Goal: Book appointment/travel/reservation

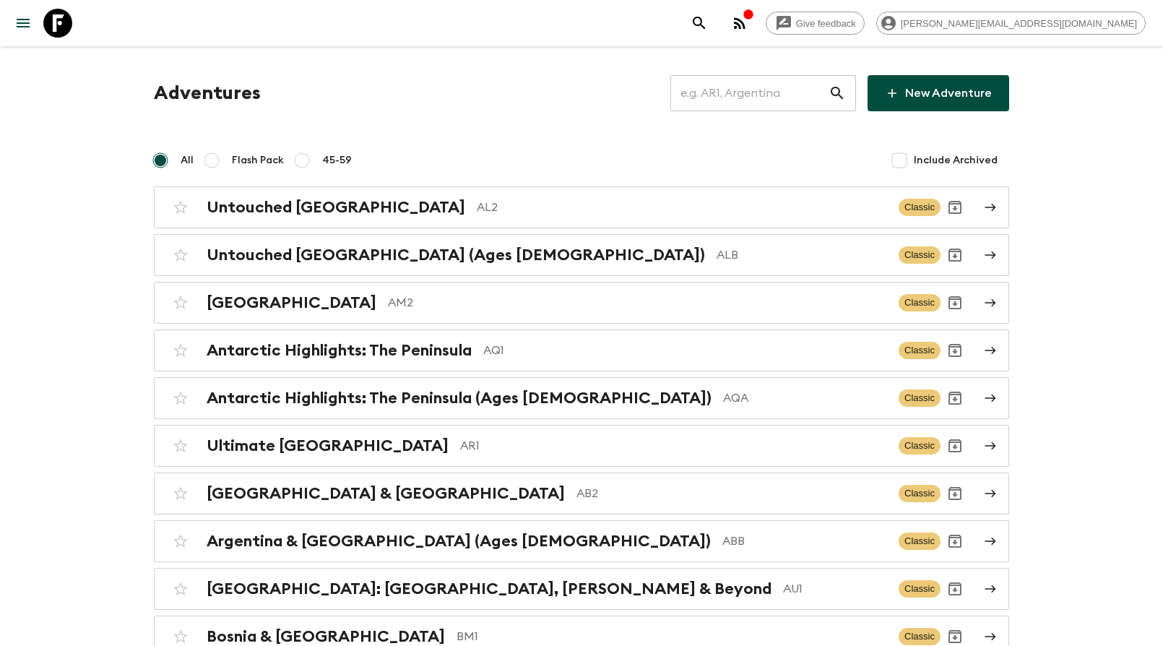
click at [758, 100] on input "text" at bounding box center [749, 93] width 158 height 40
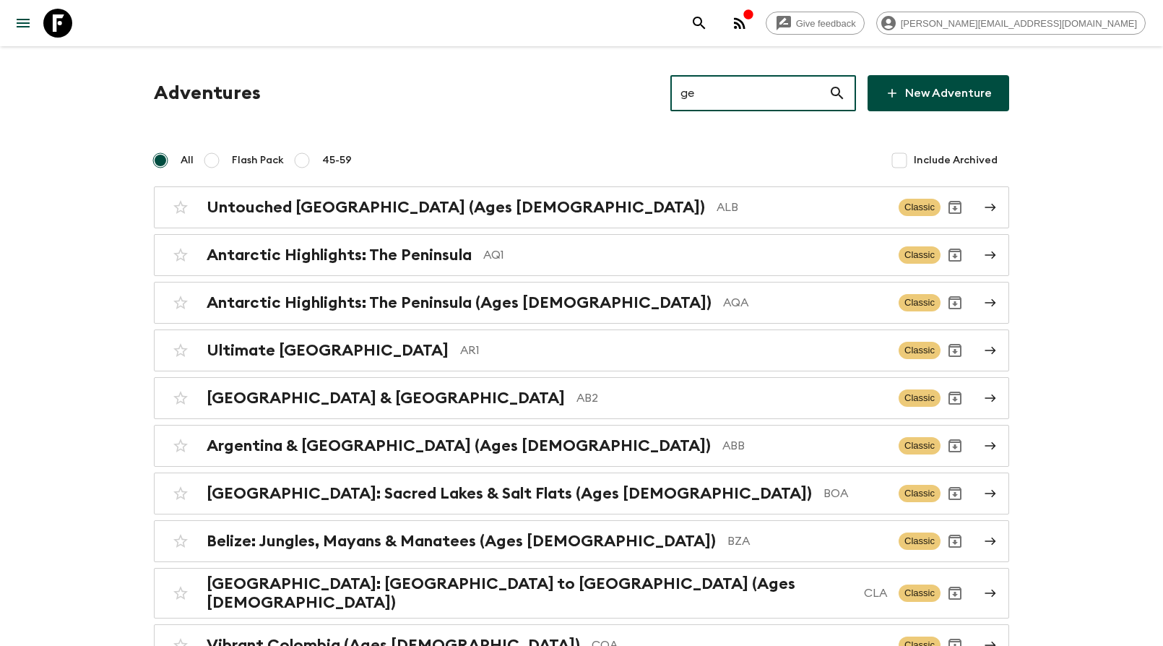
type input "ge1"
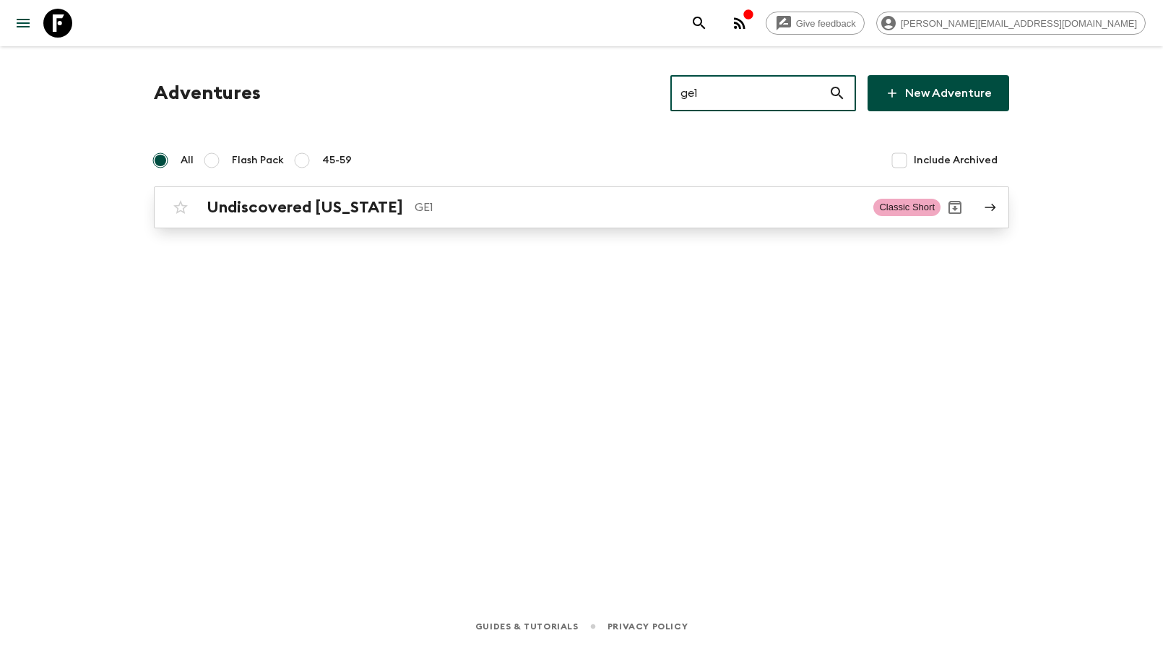
click at [340, 205] on h2 "Undiscovered [US_STATE]" at bounding box center [305, 207] width 196 height 19
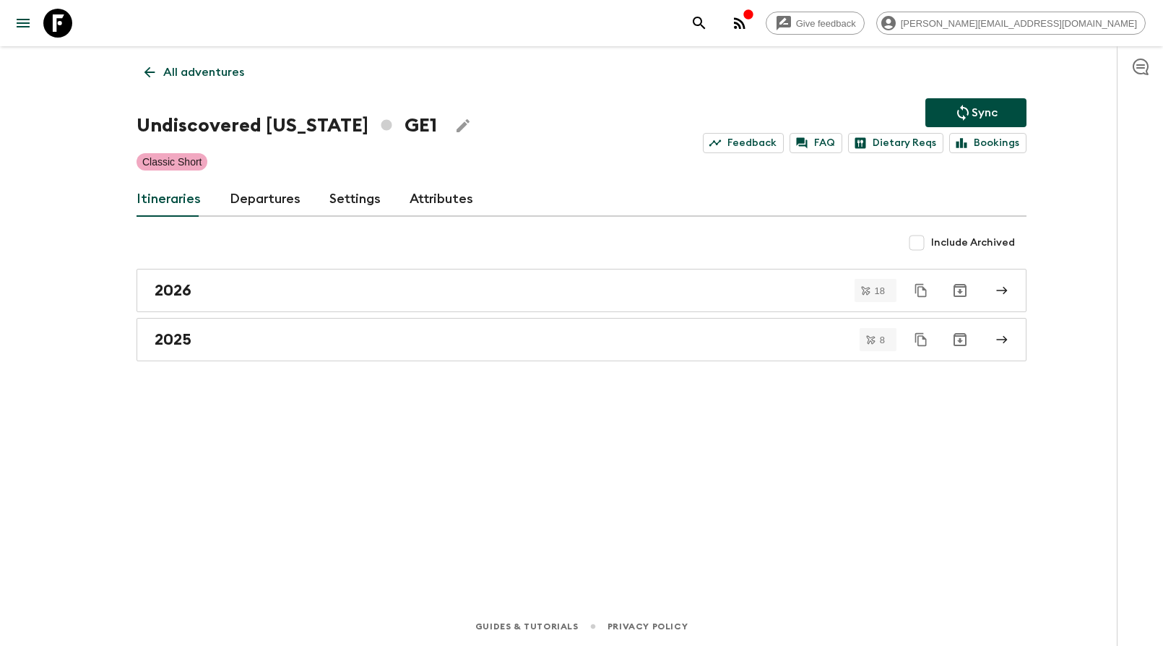
click at [261, 199] on link "Departures" at bounding box center [265, 199] width 71 height 35
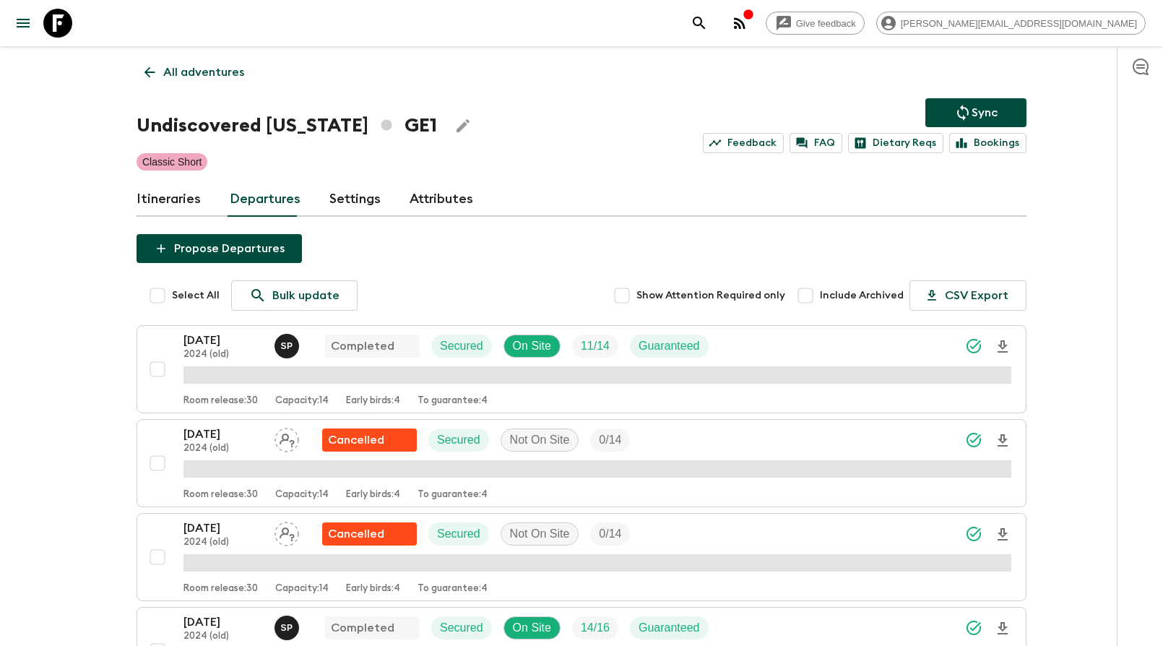
click at [811, 297] on input "Include Archived" at bounding box center [805, 295] width 29 height 29
checkbox input "true"
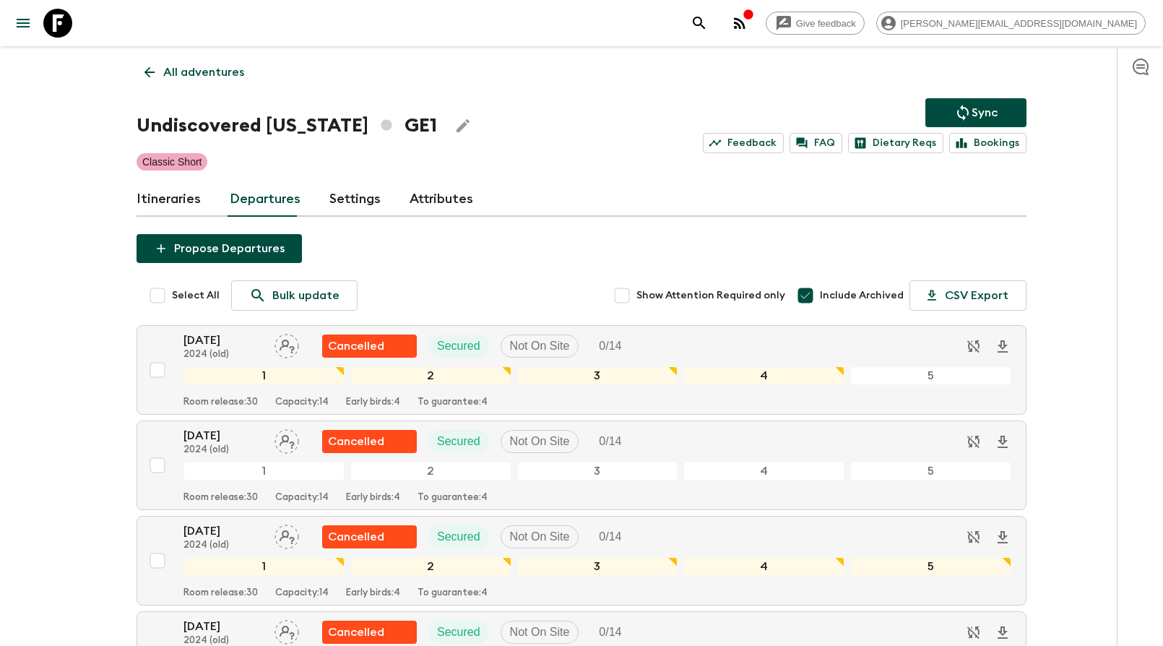
click at [168, 73] on p "All adventures" at bounding box center [203, 72] width 81 height 17
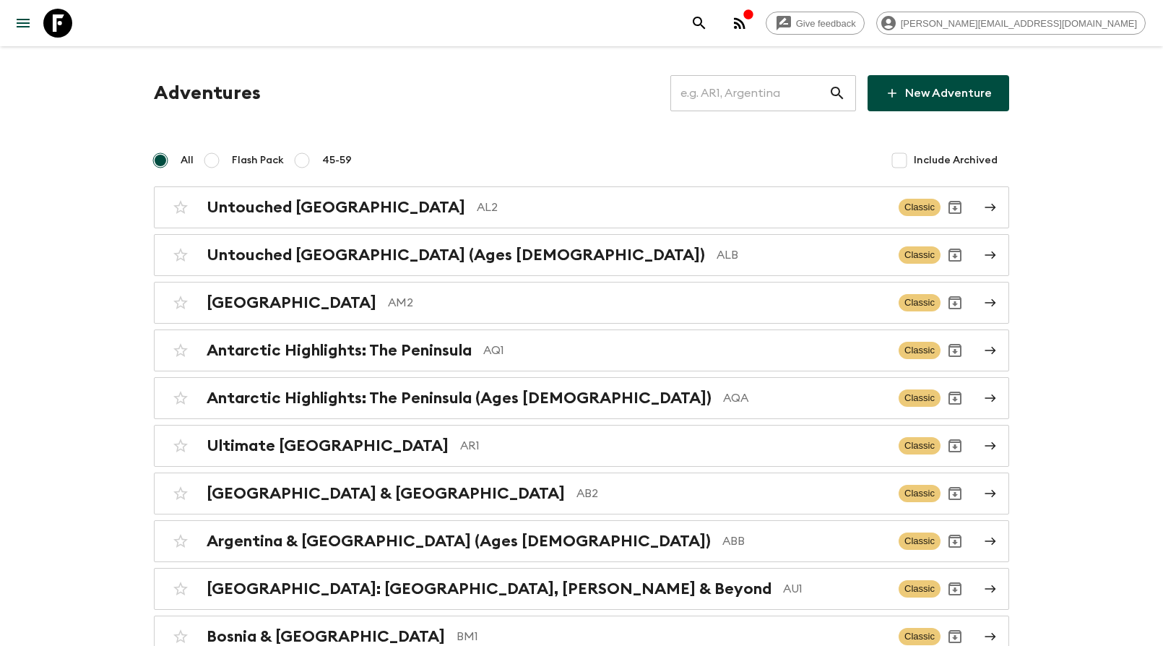
click at [763, 99] on input "text" at bounding box center [749, 93] width 158 height 40
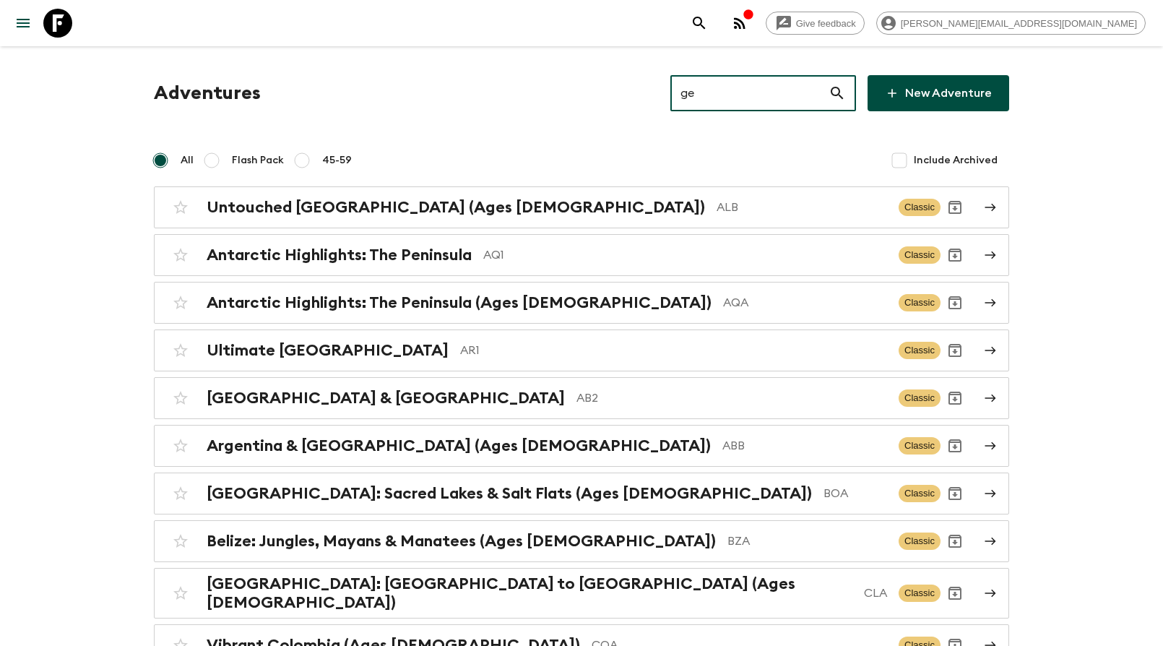
type input "gea"
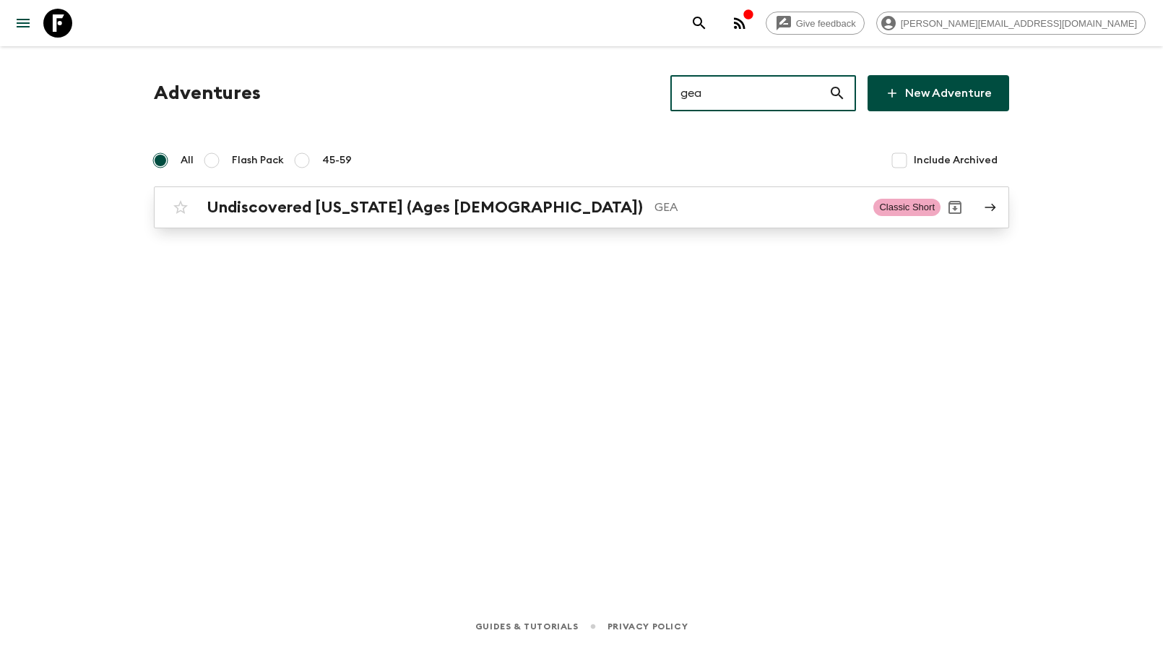
click at [654, 214] on p "GEA" at bounding box center [757, 207] width 207 height 17
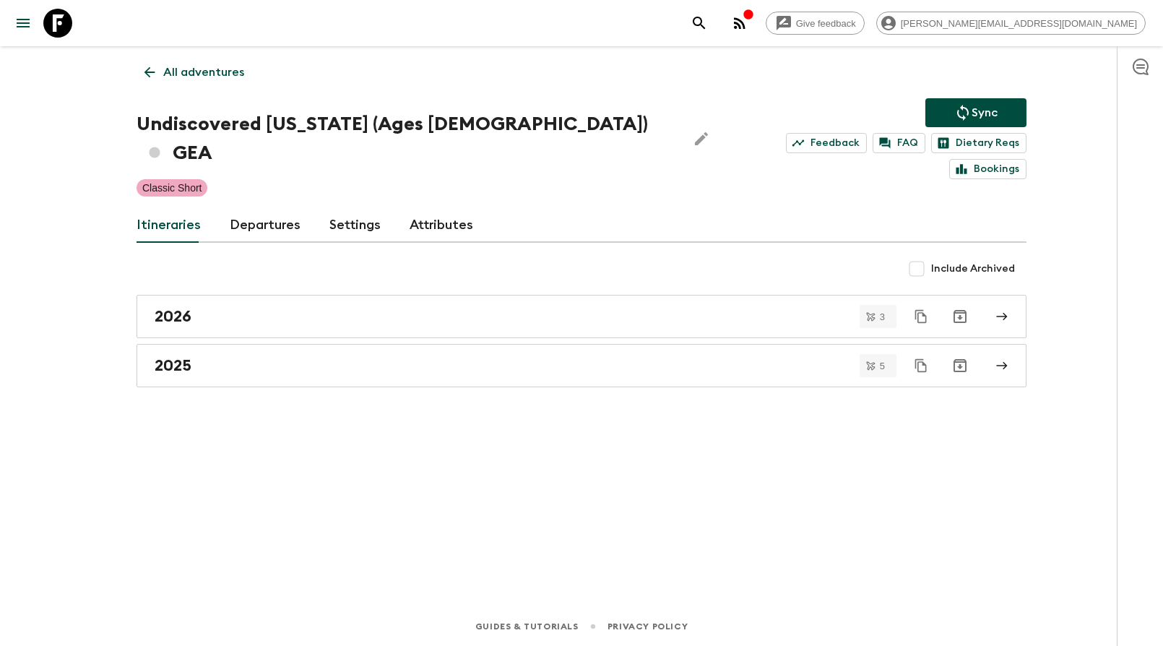
click at [278, 208] on link "Departures" at bounding box center [265, 225] width 71 height 35
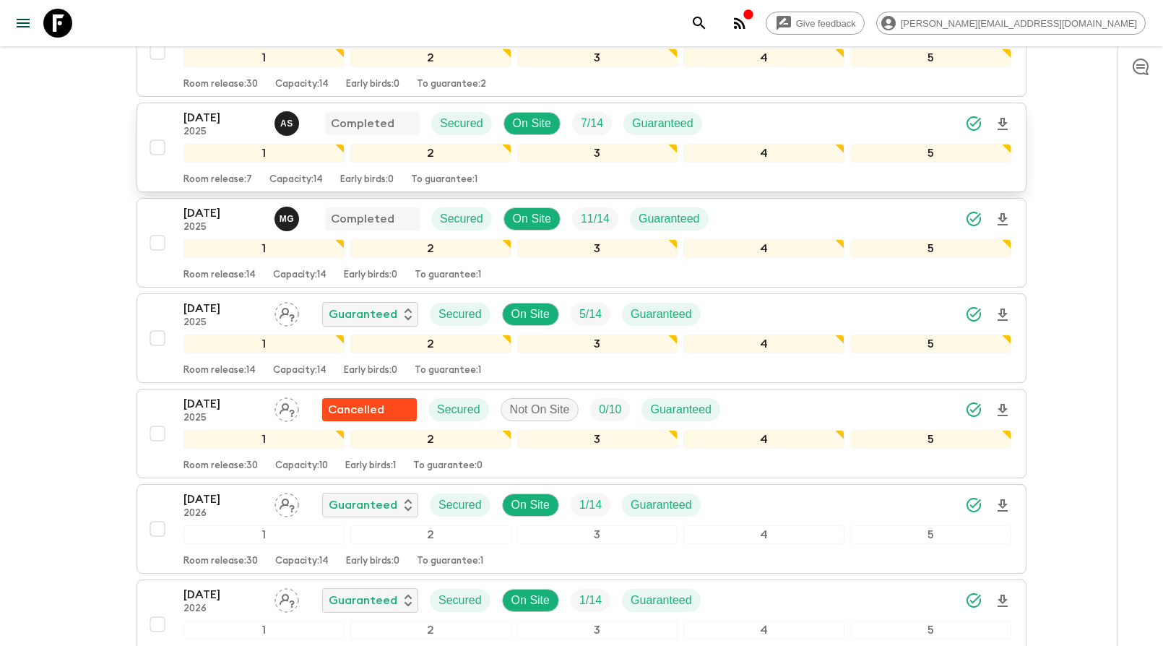
scroll to position [342, 0]
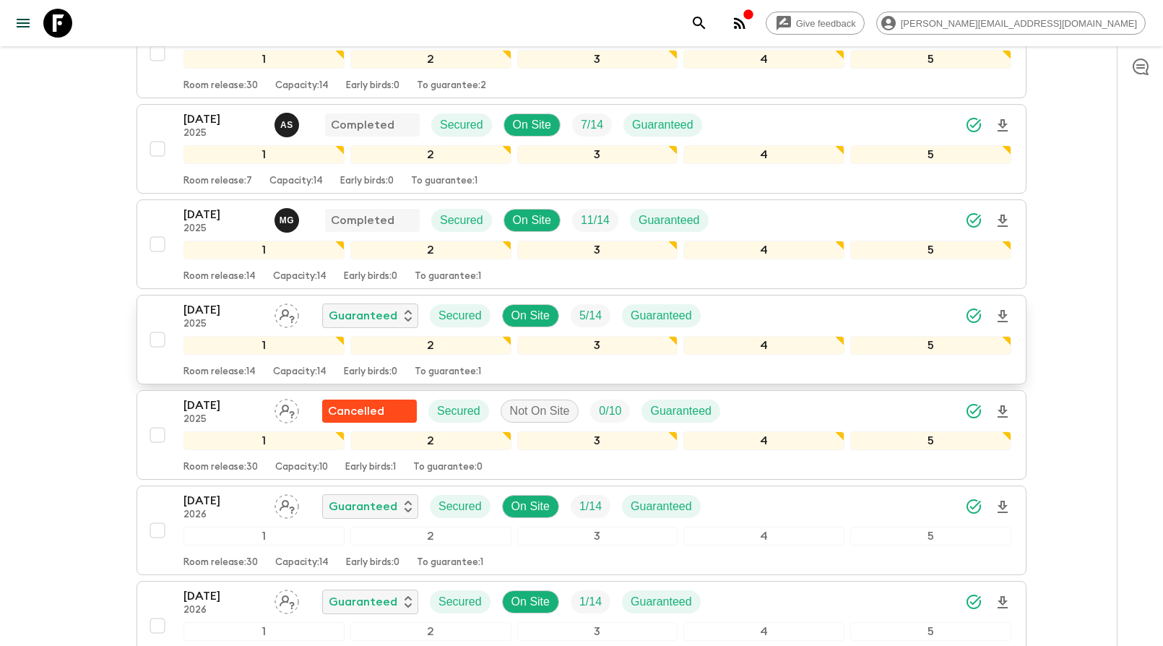
click at [232, 301] on p "[DATE]" at bounding box center [222, 309] width 79 height 17
